Goal: Task Accomplishment & Management: Use online tool/utility

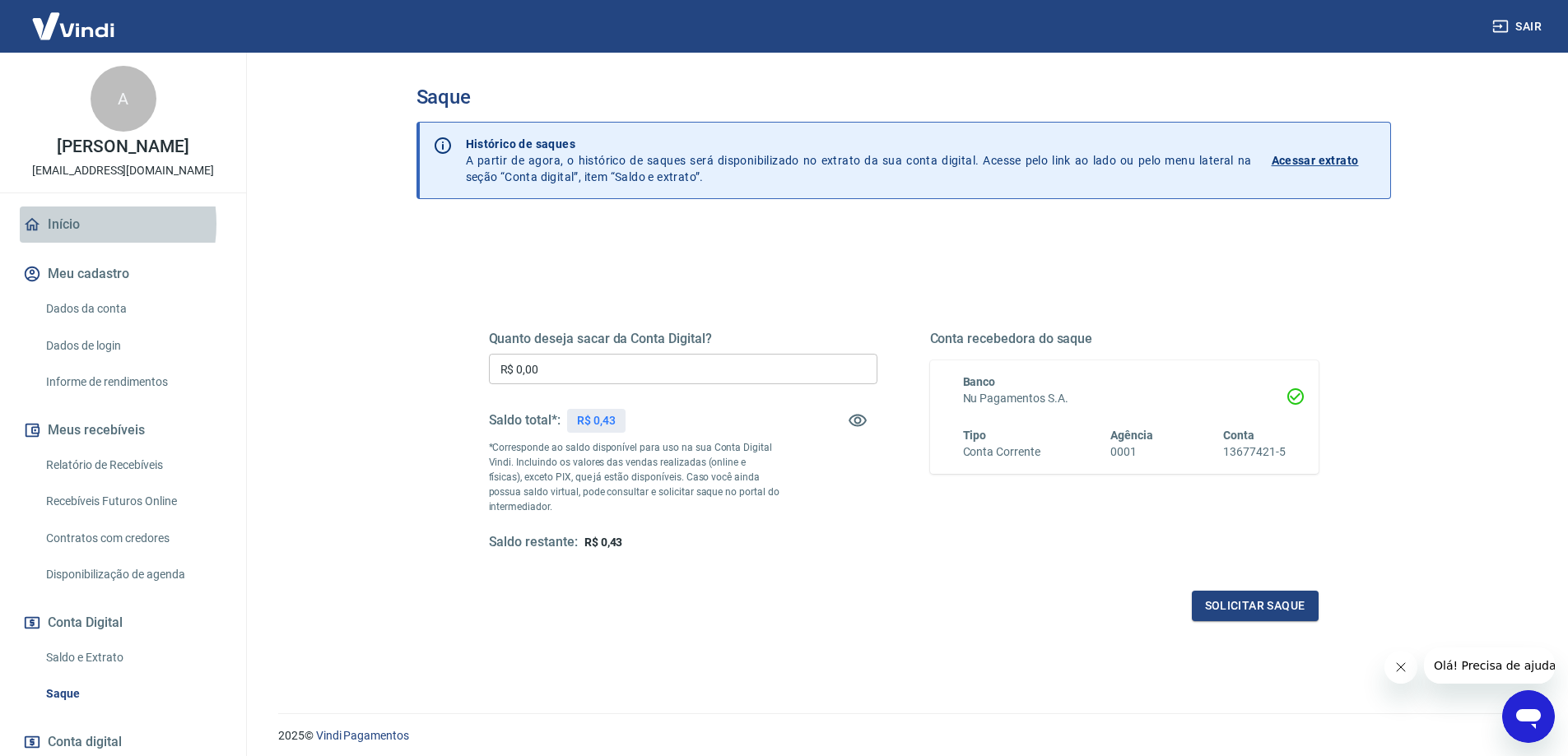
click at [74, 224] on link "Início" at bounding box center [123, 225] width 206 height 37
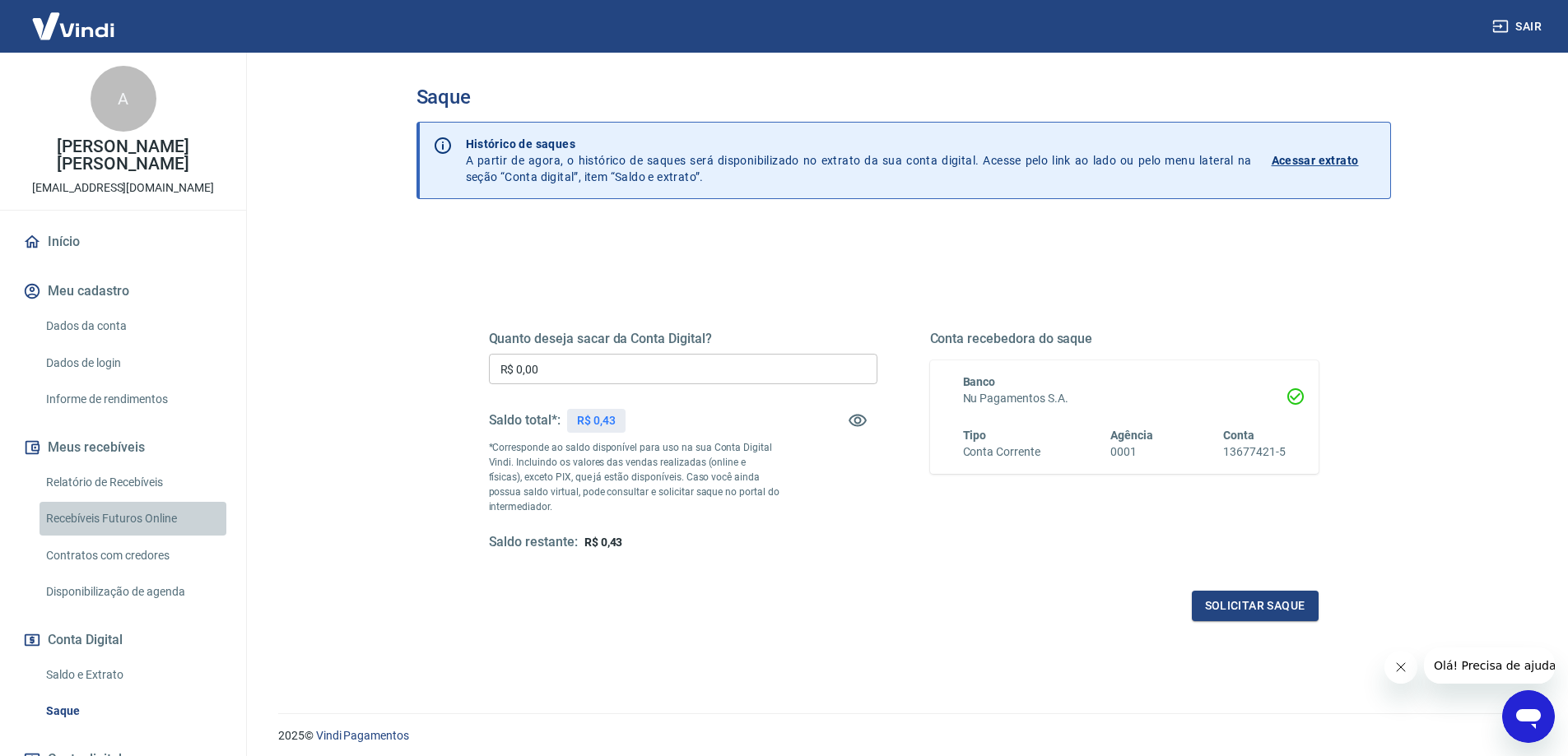
click at [144, 504] on link "Recebíveis Futuros Online" at bounding box center [133, 518] width 187 height 34
